Goal: Task Accomplishment & Management: Use online tool/utility

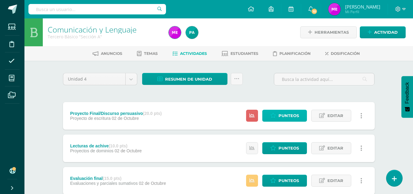
click at [288, 114] on span "Punteos" at bounding box center [289, 115] width 20 height 11
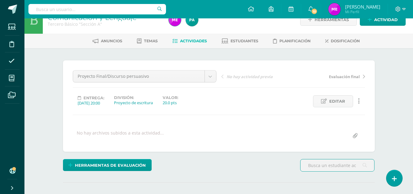
scroll to position [9, 0]
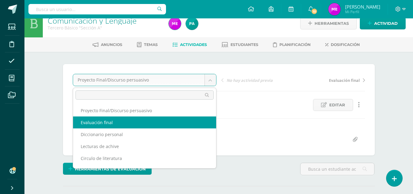
scroll to position [9, 0]
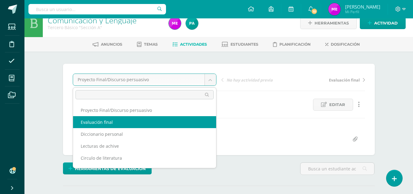
select select "/dashboard/teacher/grade-activity/36917/"
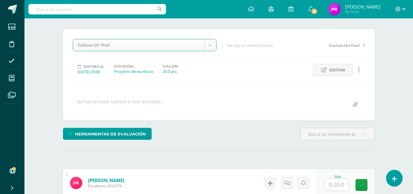
scroll to position [44, 0]
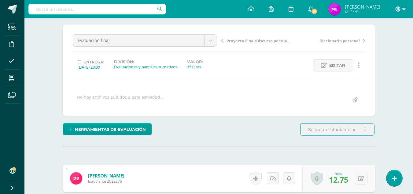
scroll to position [47, 0]
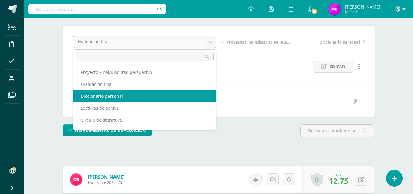
select select "/dashboard/teacher/grade-activity/36918/"
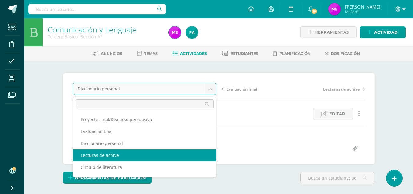
select select "/dashboard/teacher/grade-activity/36915/"
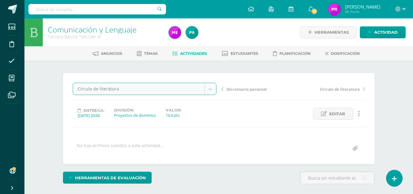
select select "/dashboard/teacher/grade-activity/36786/"
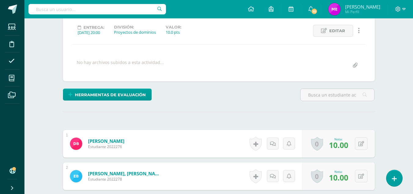
scroll to position [56, 0]
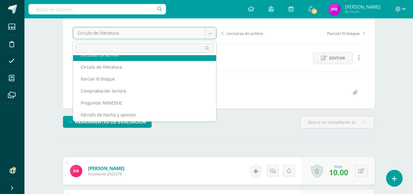
scroll to position [45, 0]
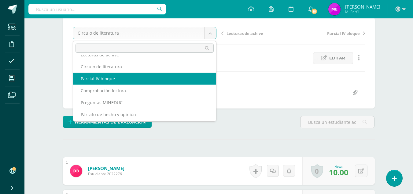
select select "/dashboard/teacher/grade-activity/36666/"
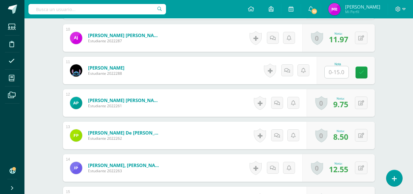
scroll to position [477, 0]
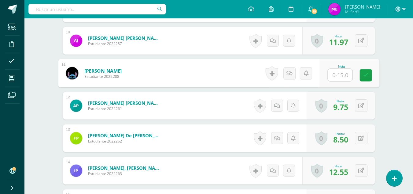
click at [336, 79] on input "text" at bounding box center [340, 75] width 24 height 12
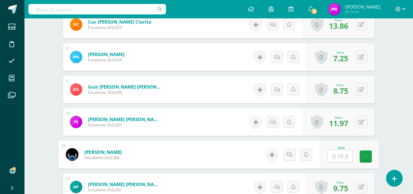
scroll to position [452, 0]
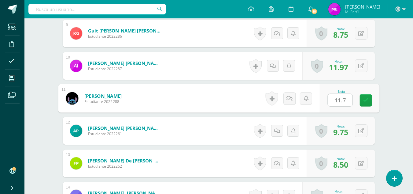
type input "11.75"
click at [365, 101] on icon at bounding box center [366, 100] width 6 height 5
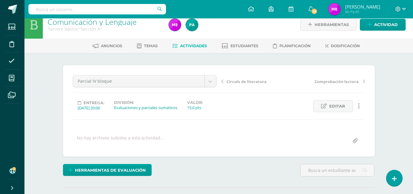
scroll to position [0, 0]
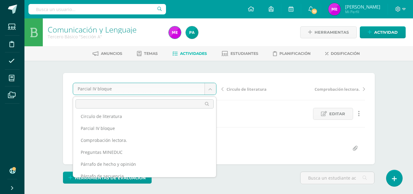
scroll to position [58, 0]
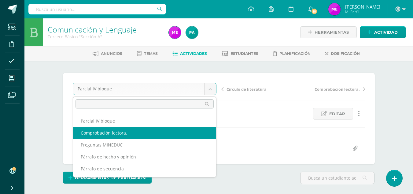
select select "/dashboard/teacher/grade-activity/36784/"
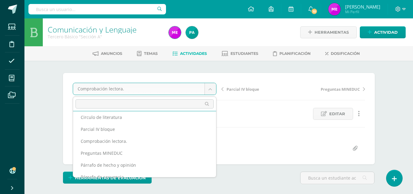
scroll to position [58, 0]
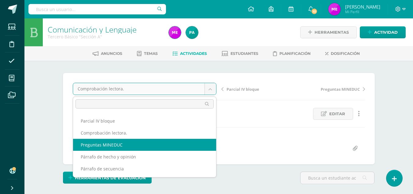
select select "/dashboard/teacher/grade-activity/36665/"
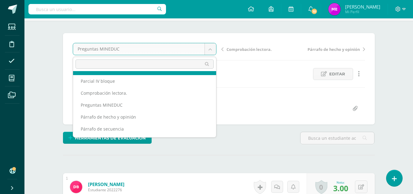
scroll to position [41, 0]
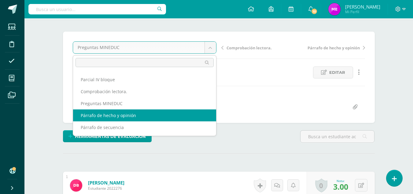
select select "/dashboard/teacher/grade-activity/36785/"
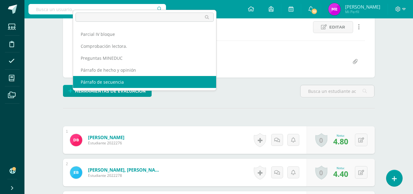
scroll to position [87, 0]
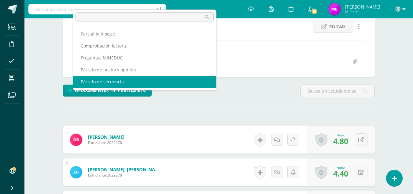
select select "/dashboard/teacher/grade-activity/36664/"
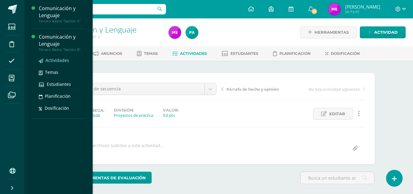
click at [63, 60] on span "Actividades" at bounding box center [58, 60] width 24 height 6
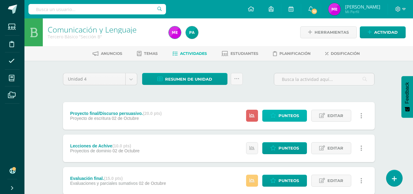
click at [287, 115] on span "Punteos" at bounding box center [289, 115] width 20 height 11
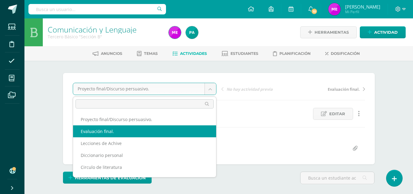
select select "/dashboard/teacher/grade-activity/36922/"
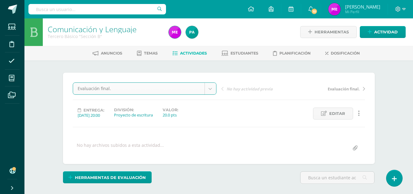
scroll to position [1, 0]
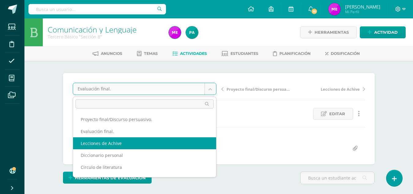
select select "/dashboard/teacher/grade-activity/36921/"
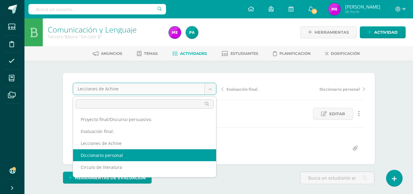
select select "/dashboard/teacher/grade-activity/36920/"
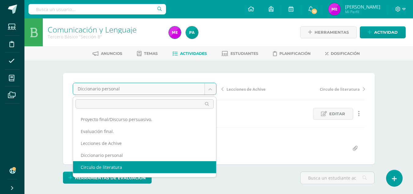
select select "/dashboard/teacher/grade-activity/36789/"
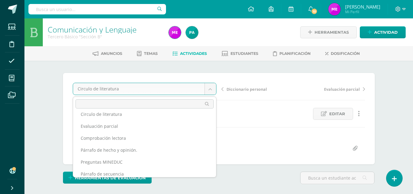
scroll to position [58, 0]
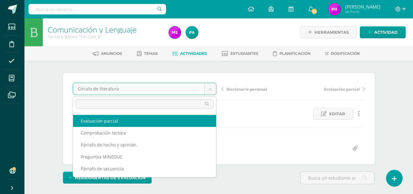
select select "/dashboard/teacher/grade-activity/36669/"
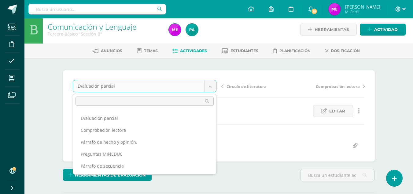
scroll to position [3, 0]
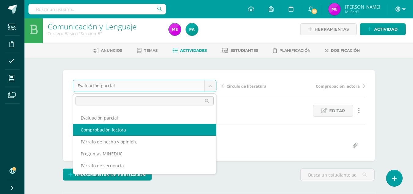
select select "/dashboard/teacher/grade-activity/36787/"
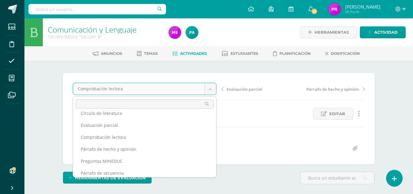
scroll to position [58, 0]
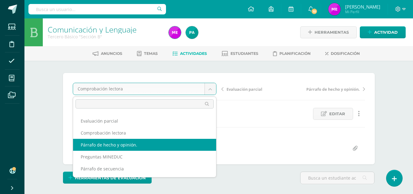
select select "/dashboard/teacher/grade-activity/36788/"
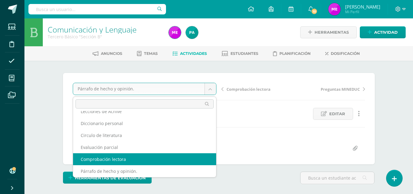
scroll to position [58, 0]
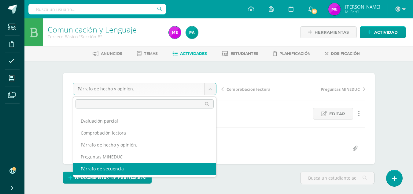
select select "/dashboard/teacher/grade-activity/36667/"
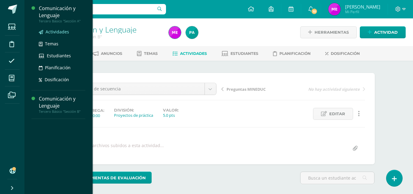
click at [63, 32] on span "Actividades" at bounding box center [58, 32] width 24 height 6
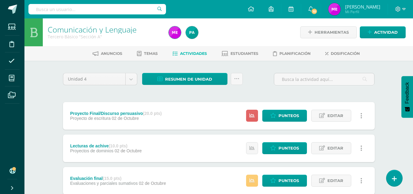
click at [362, 119] on link at bounding box center [362, 115] width 12 height 12
click at [252, 54] on span "Estudiantes" at bounding box center [245, 53] width 28 height 5
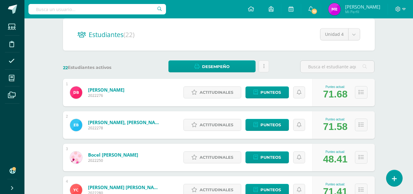
scroll to position [55, 0]
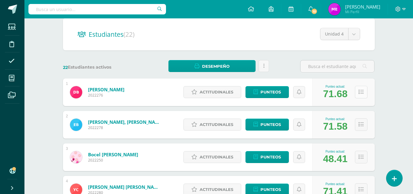
click at [362, 89] on icon at bounding box center [361, 91] width 5 height 5
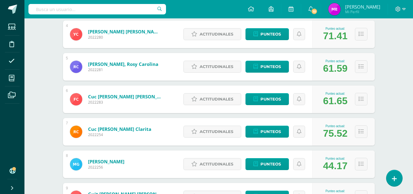
scroll to position [383, 0]
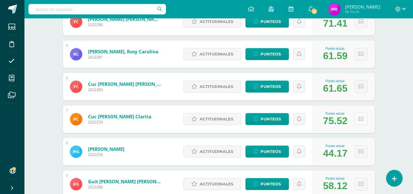
click at [359, 117] on icon at bounding box center [361, 118] width 5 height 5
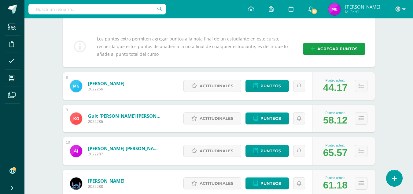
scroll to position [600, 0]
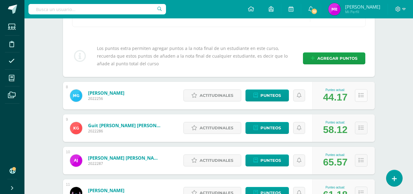
click at [362, 94] on icon at bounding box center [361, 95] width 5 height 5
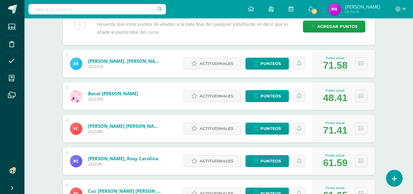
scroll to position [276, 0]
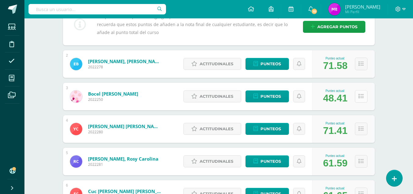
click at [360, 97] on icon at bounding box center [361, 96] width 5 height 5
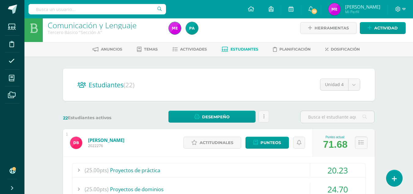
scroll to position [0, 0]
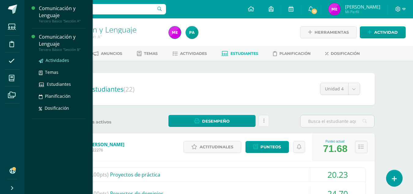
click at [60, 61] on span "Actividades" at bounding box center [58, 60] width 24 height 6
